Goal: Task Accomplishment & Management: Manage account settings

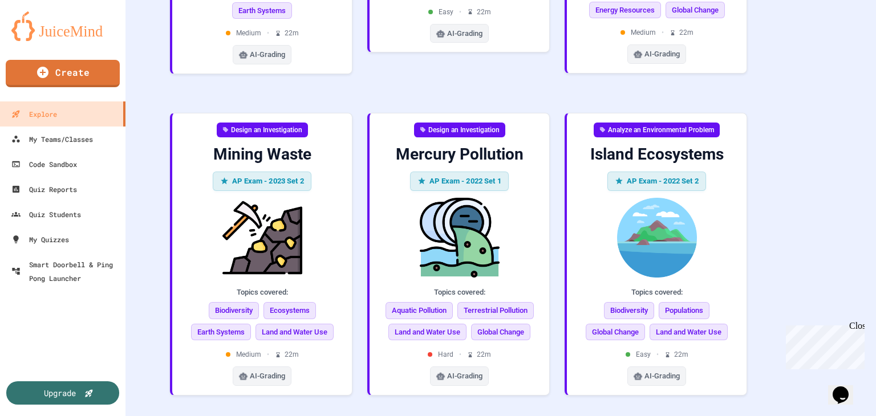
scroll to position [865, 0]
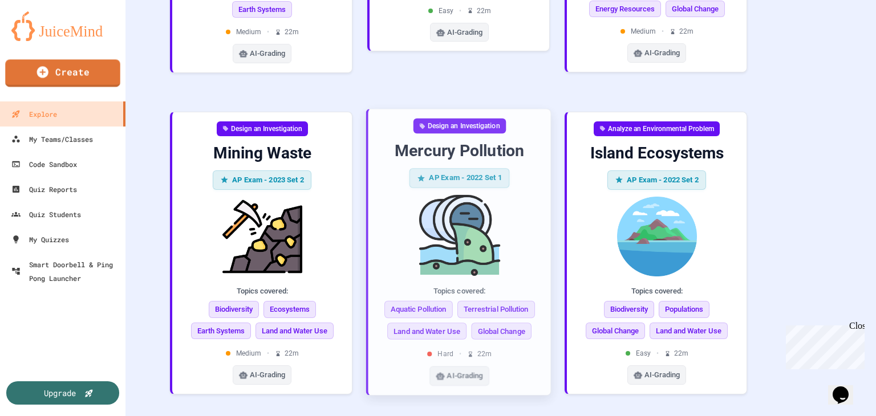
drag, startPoint x: 392, startPoint y: 211, endPoint x: 56, endPoint y: 78, distance: 361.1
click at [56, 78] on link "Create" at bounding box center [62, 72] width 115 height 27
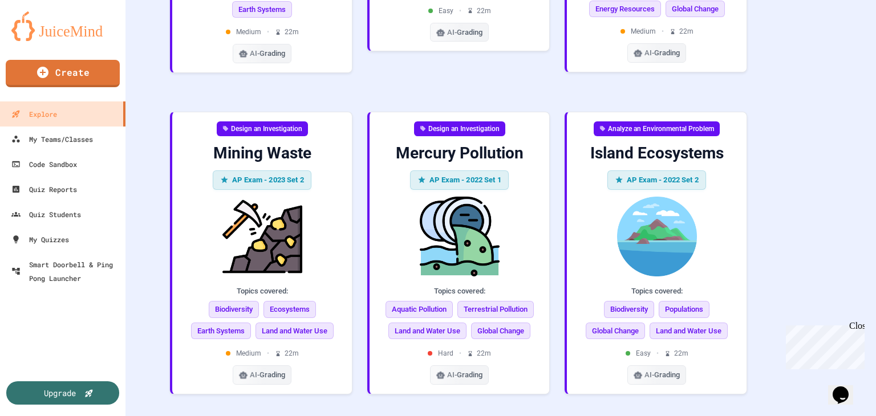
scroll to position [0, 0]
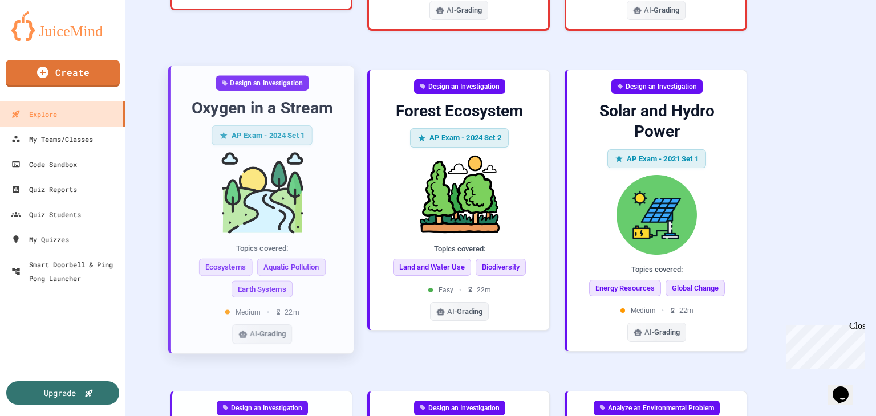
scroll to position [580, 0]
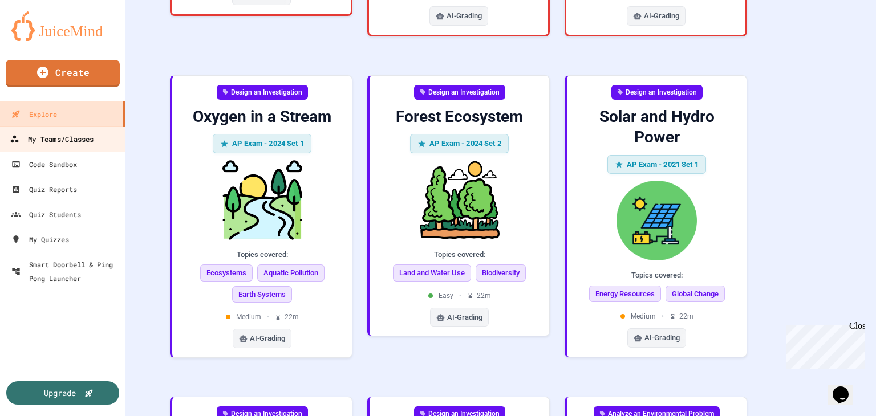
click at [39, 142] on div "My Teams/Classes" at bounding box center [52, 139] width 84 height 14
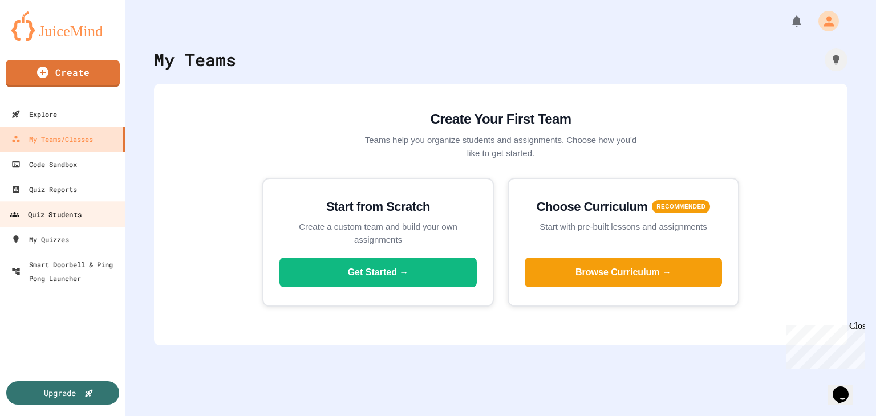
click at [52, 213] on div "Quiz Students" at bounding box center [46, 215] width 72 height 14
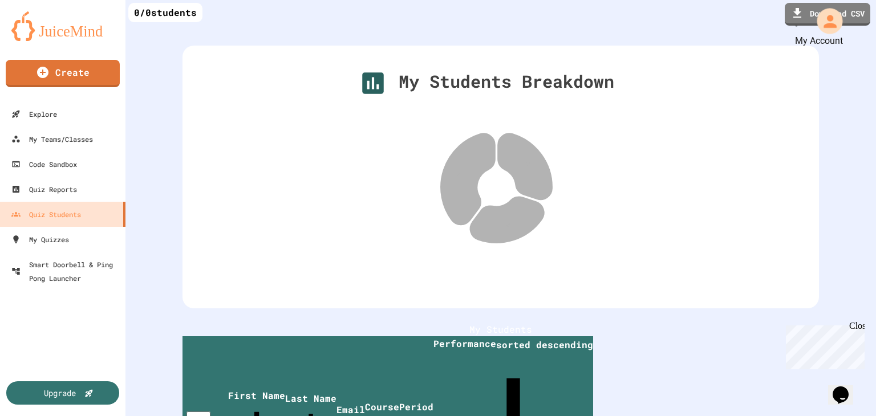
click at [830, 15] on div "My Account" at bounding box center [829, 21] width 26 height 26
click at [75, 416] on div at bounding box center [438, 416] width 876 height 0
click at [68, 74] on link "Create" at bounding box center [62, 72] width 112 height 29
click at [30, 416] on div at bounding box center [438, 416] width 876 height 0
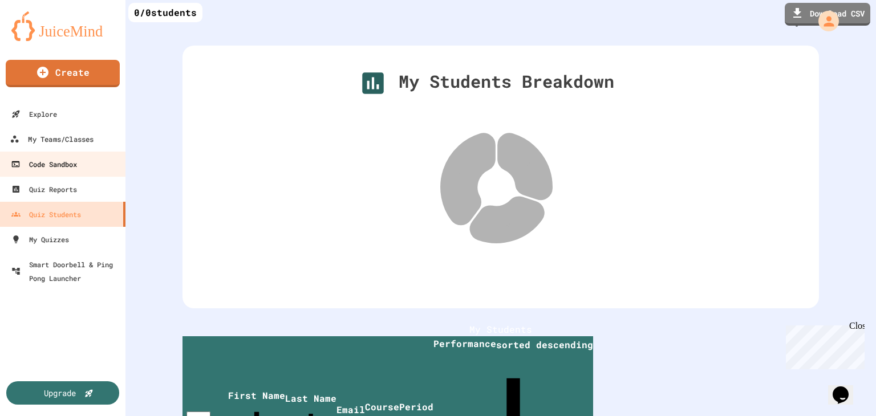
click at [41, 153] on link "Code Sandbox" at bounding box center [62, 164] width 126 height 25
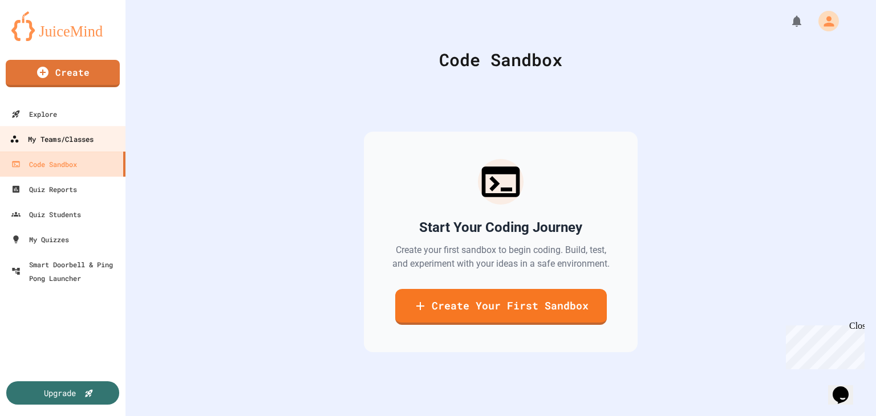
click at [44, 139] on div "My Teams/Classes" at bounding box center [52, 139] width 84 height 14
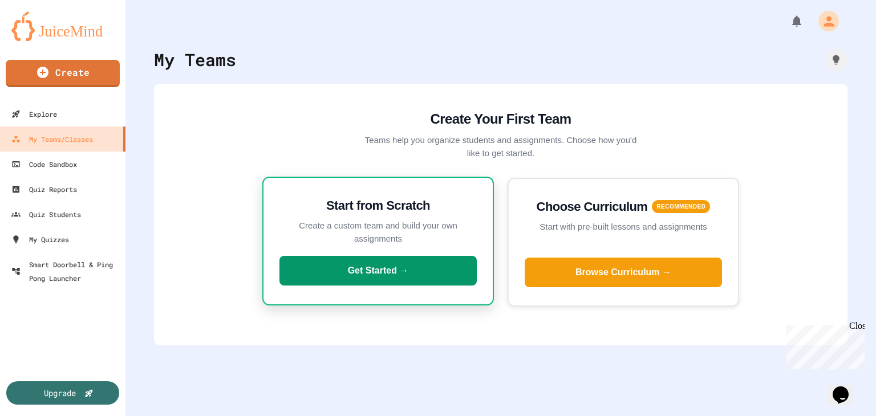
click at [324, 275] on button "Get Started →" at bounding box center [377, 271] width 197 height 30
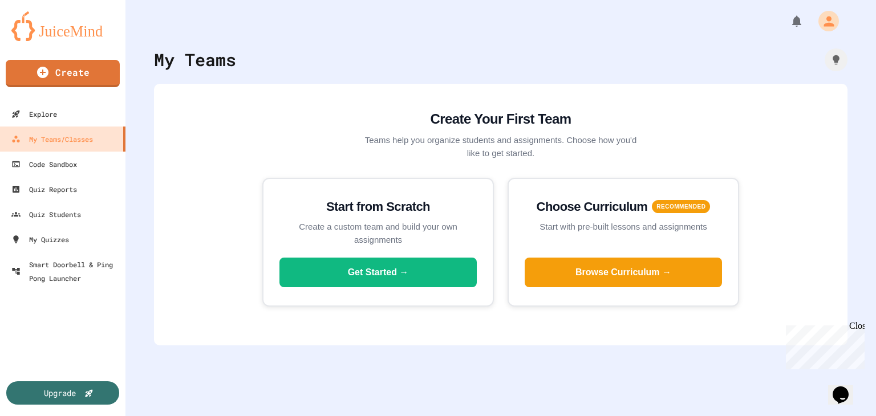
type input "**********"
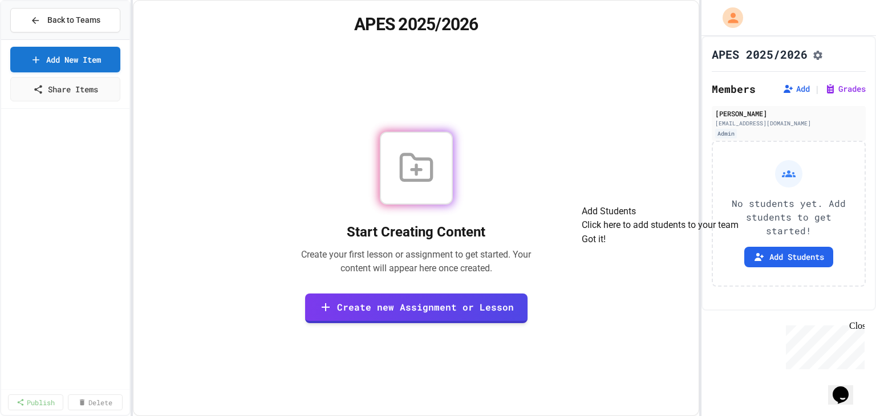
click at [605, 246] on button "Got it!" at bounding box center [593, 240] width 24 height 14
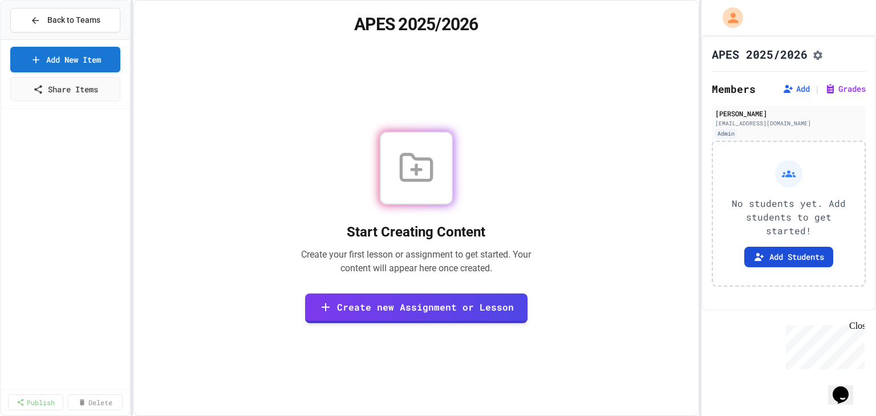
click at [746, 265] on button "Add Students" at bounding box center [788, 257] width 89 height 21
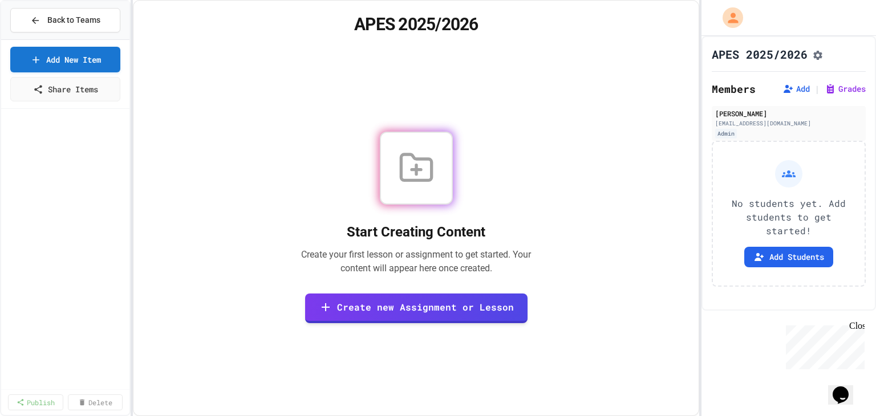
click at [50, 8] on button "Back to Teams" at bounding box center [65, 20] width 110 height 25
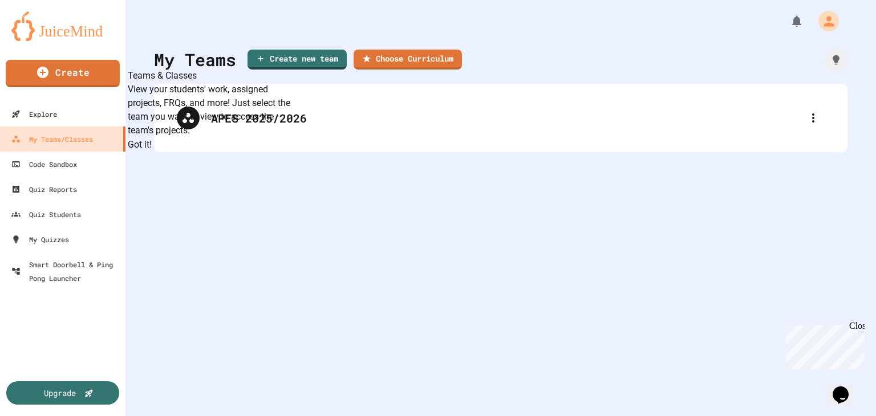
click at [152, 152] on button "Got it!" at bounding box center [140, 145] width 24 height 14
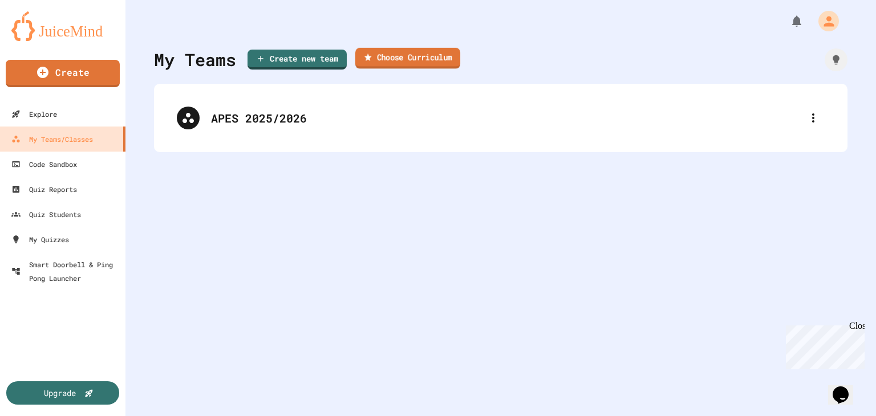
click at [408, 64] on link "Choose Curriculum" at bounding box center [407, 58] width 105 height 21
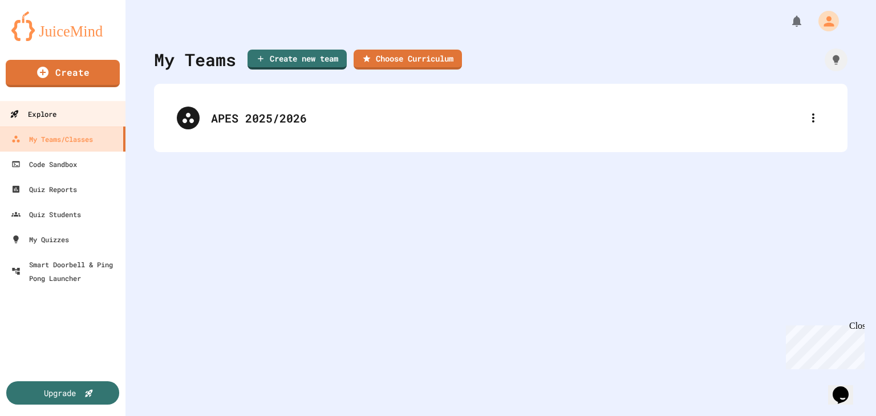
click at [51, 112] on div "Explore" at bounding box center [33, 114] width 47 height 14
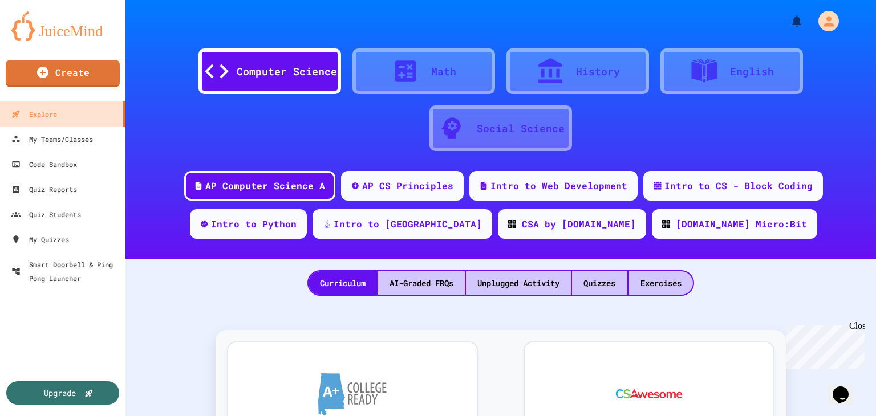
click at [459, 118] on icon at bounding box center [451, 128] width 29 height 29
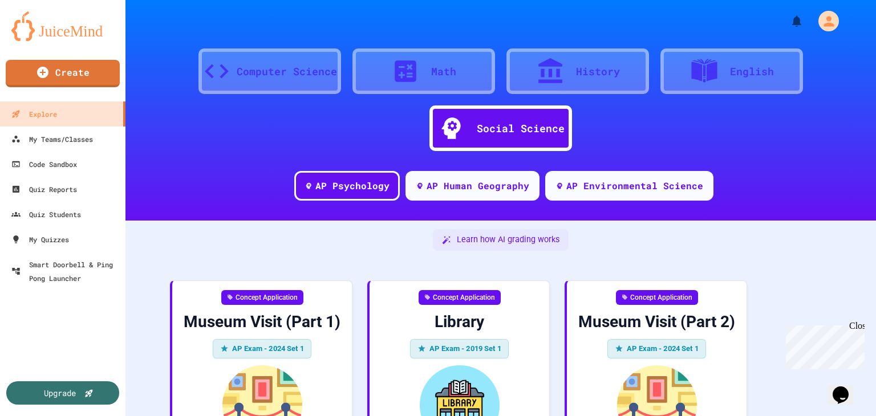
click at [485, 117] on div "Social Science" at bounding box center [500, 128] width 143 height 46
click at [601, 192] on div "AP Environmental Science" at bounding box center [628, 184] width 173 height 31
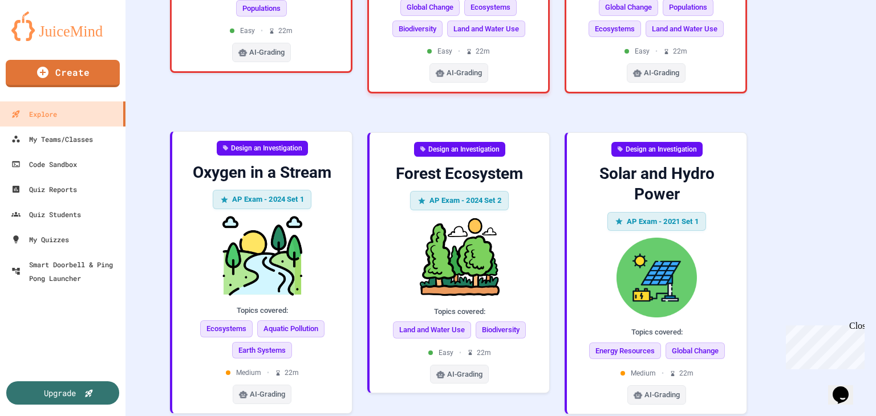
scroll to position [523, 0]
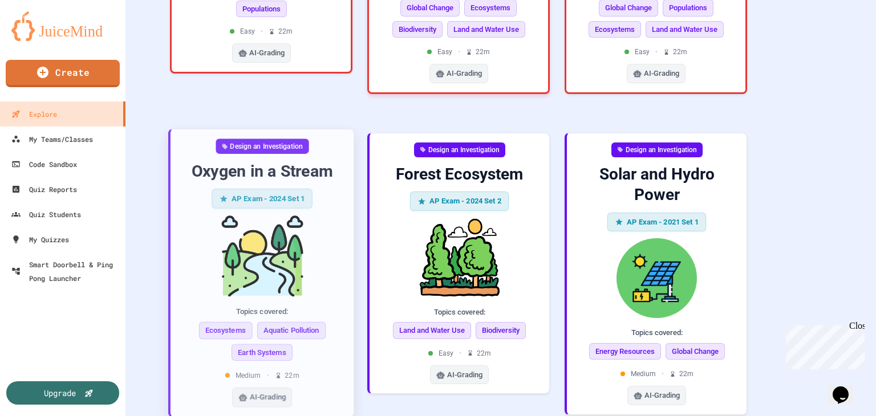
click at [306, 189] on div "AP Exam - 2024 Set 1" at bounding box center [262, 198] width 100 height 19
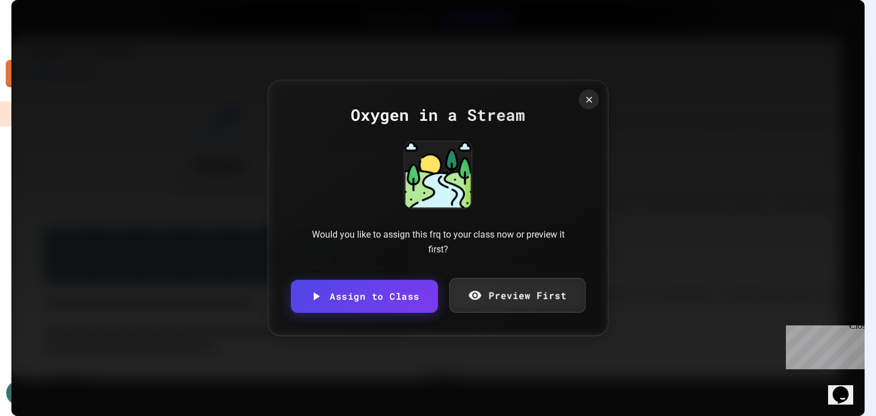
click at [478, 290] on icon at bounding box center [474, 295] width 14 height 14
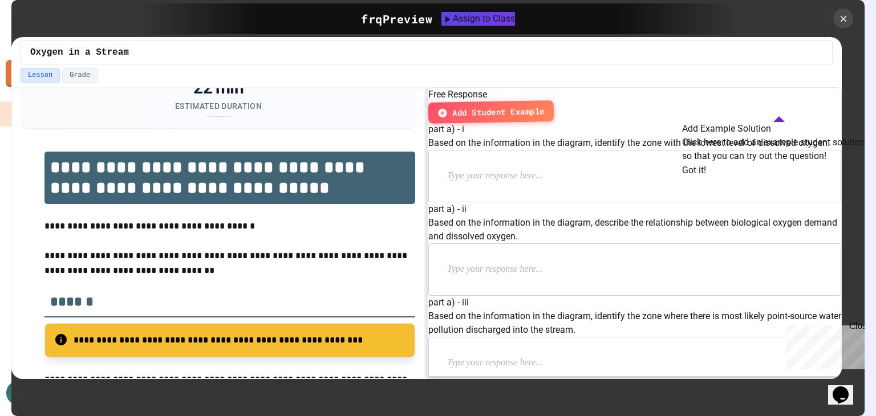
scroll to position [125, 0]
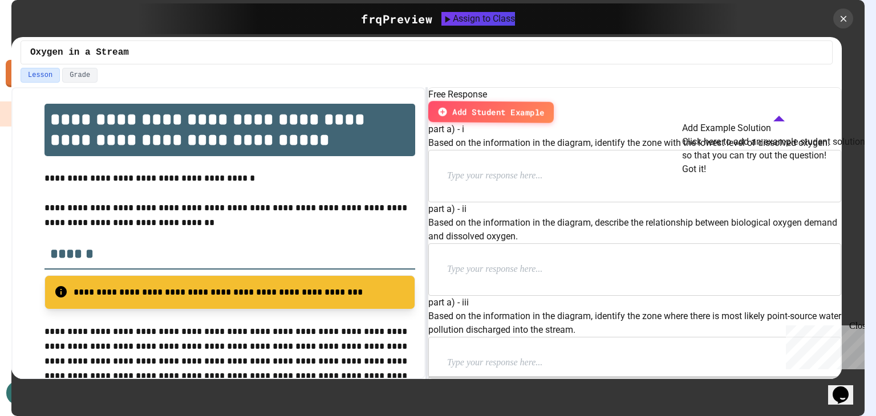
click at [706, 176] on button "Got it!" at bounding box center [694, 169] width 24 height 14
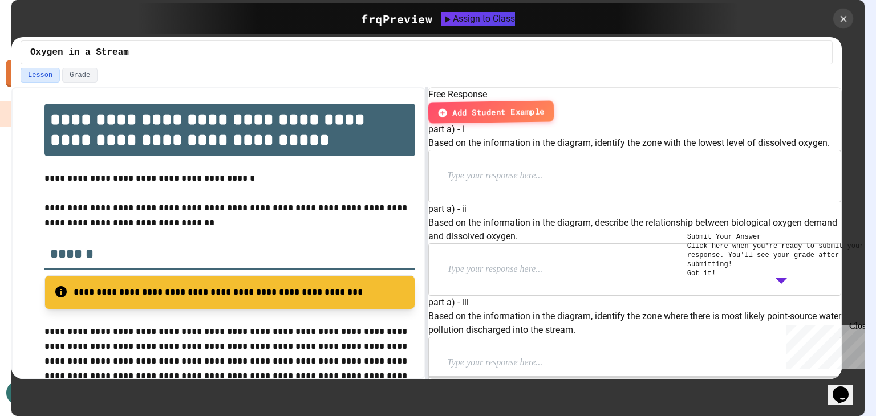
click at [841, 25] on div at bounding box center [843, 19] width 20 height 20
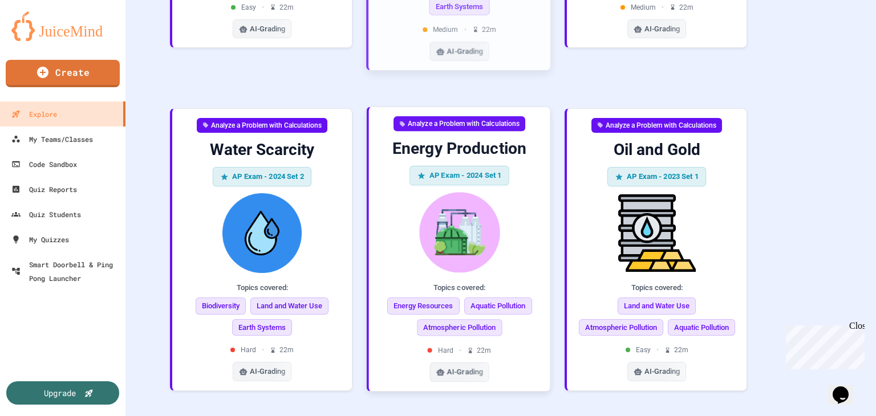
scroll to position [1925, 0]
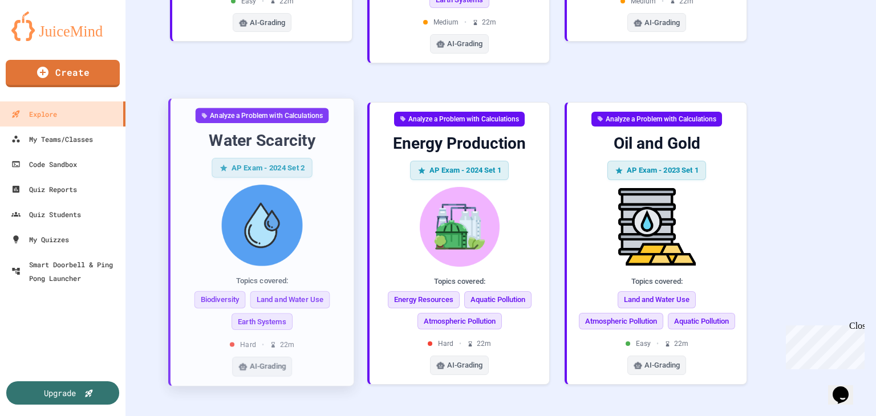
click at [226, 236] on img at bounding box center [262, 226] width 165 height 82
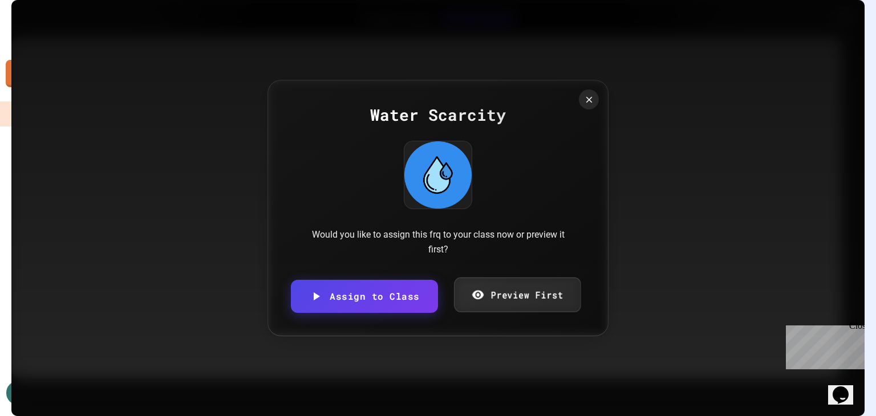
click at [496, 287] on link "Preview First" at bounding box center [517, 294] width 127 height 35
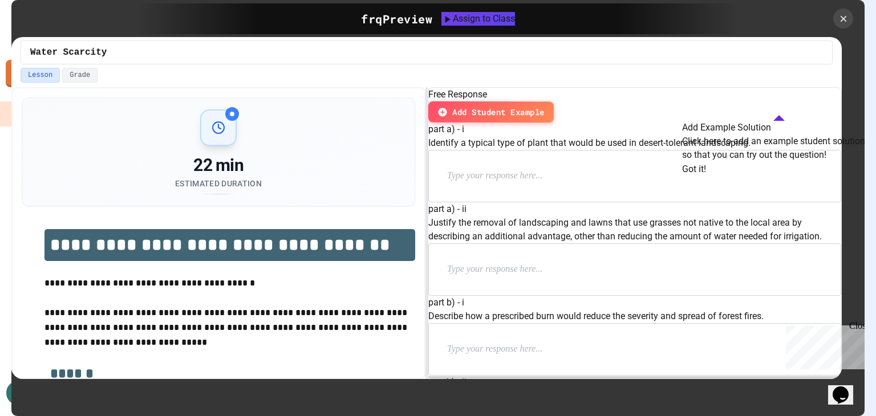
scroll to position [17, 0]
click at [706, 177] on button "Got it!" at bounding box center [694, 171] width 24 height 14
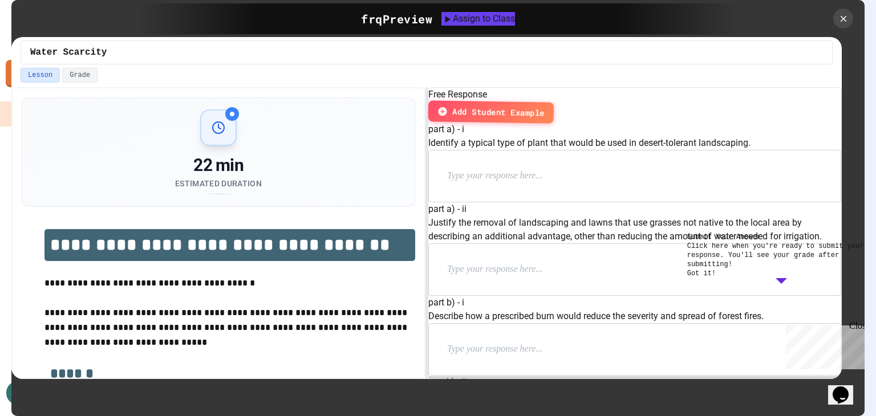
scroll to position [51, 0]
click at [814, 278] on div "Submit Your Answer Click here when you're ready to submit your response. You'll…" at bounding box center [781, 256] width 189 height 46
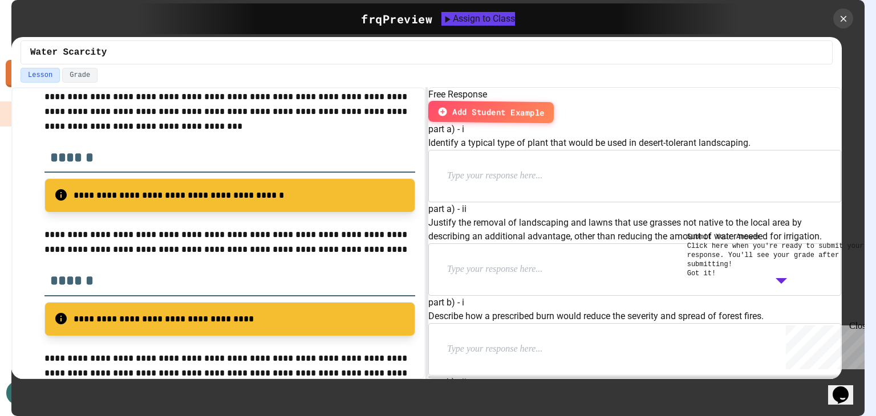
scroll to position [588, 0]
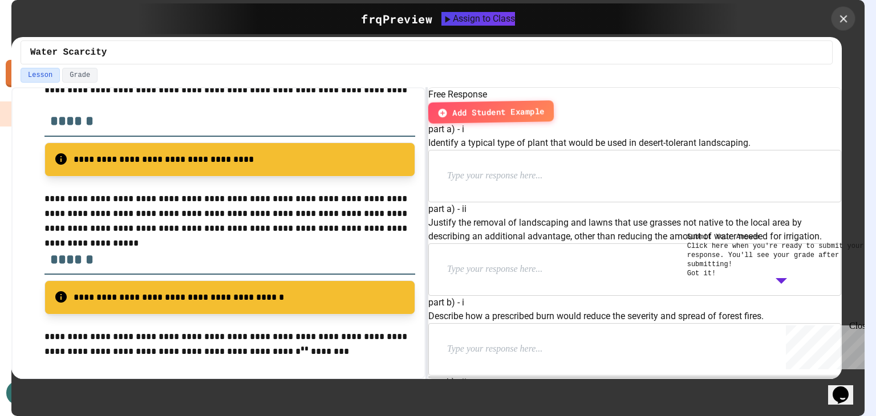
click at [837, 21] on icon at bounding box center [843, 19] width 13 height 13
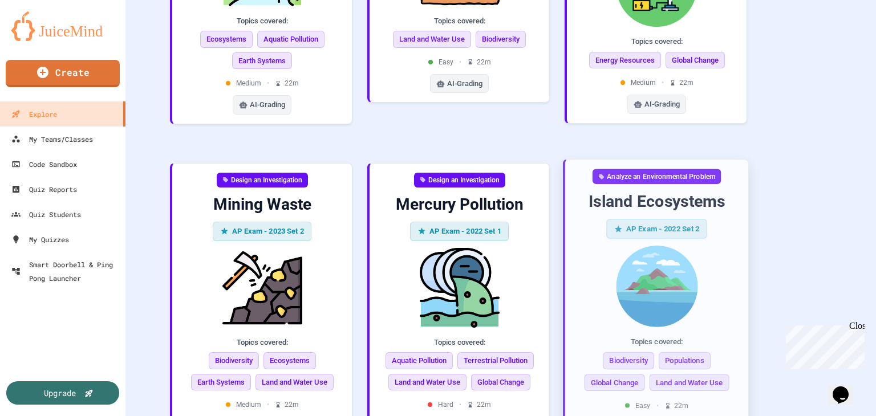
scroll to position [815, 0]
